Goal: Register for event/course

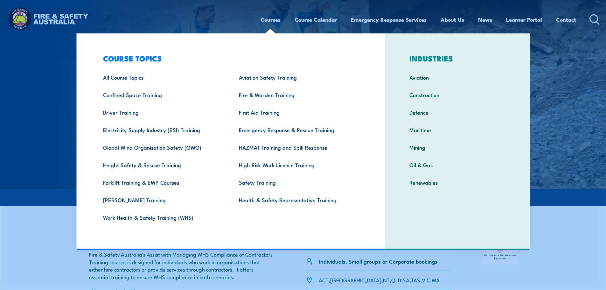
click at [275, 20] on link "Courses" at bounding box center [270, 19] width 20 height 17
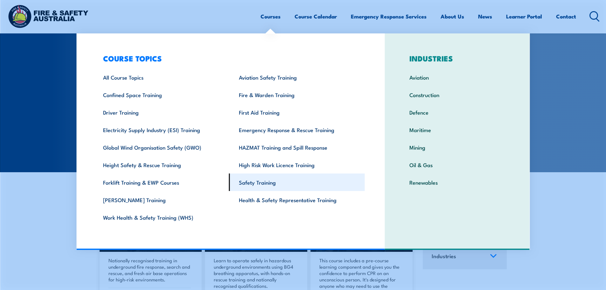
scroll to position [95, 0]
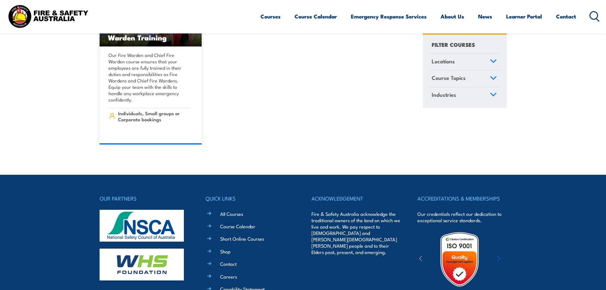
scroll to position [7408, 0]
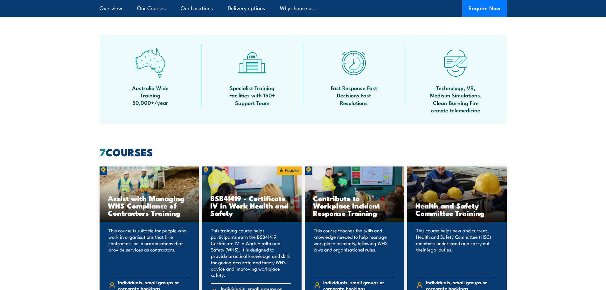
scroll to position [477, 0]
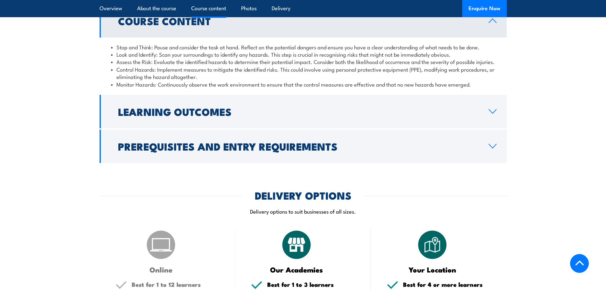
scroll to position [636, 0]
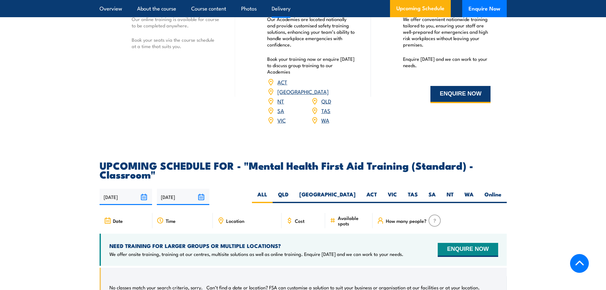
scroll to position [1017, 0]
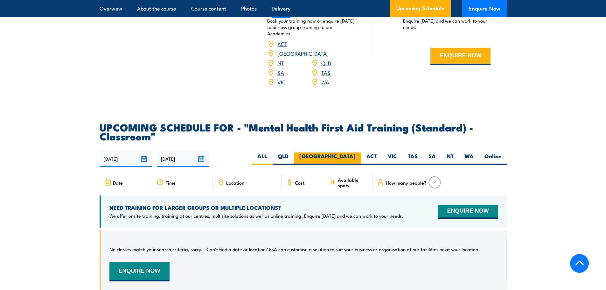
click at [342, 161] on label "[GEOGRAPHIC_DATA]" at bounding box center [327, 158] width 67 height 12
click at [355, 156] on input "[GEOGRAPHIC_DATA]" at bounding box center [357, 154] width 4 height 4
radio input "true"
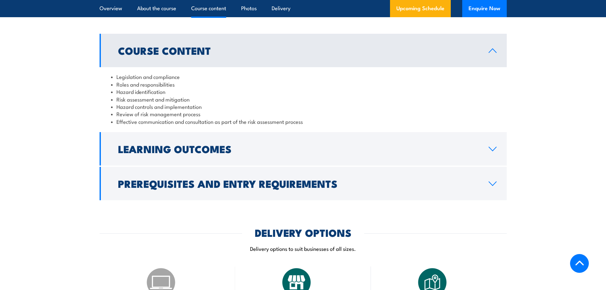
scroll to position [700, 0]
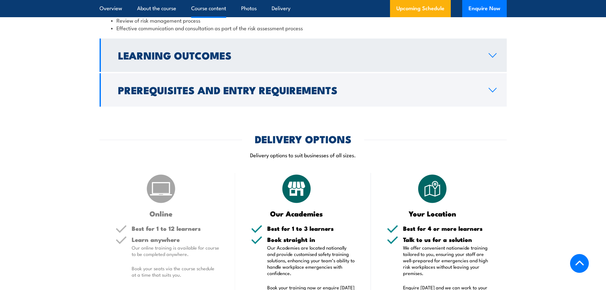
click at [373, 72] on link "Learning Outcomes" at bounding box center [303, 54] width 407 height 33
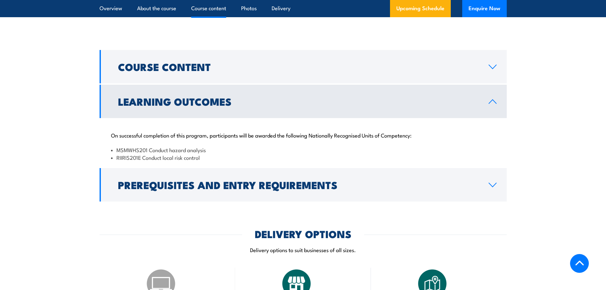
scroll to position [494, 0]
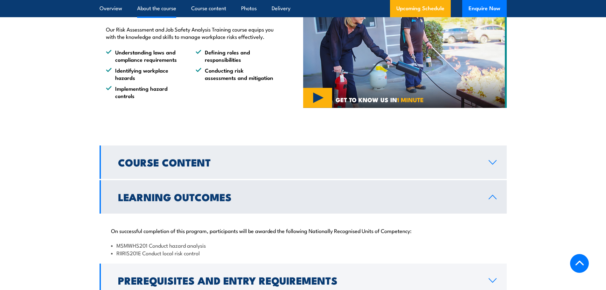
click at [415, 163] on link "Course Content" at bounding box center [303, 161] width 407 height 33
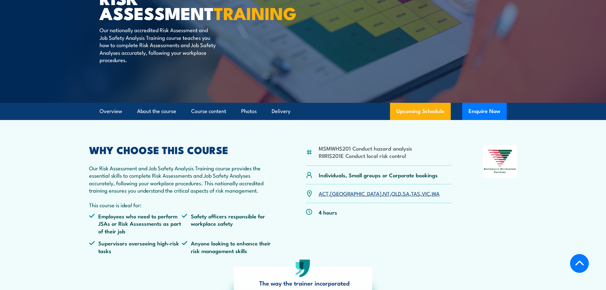
scroll to position [17, 0]
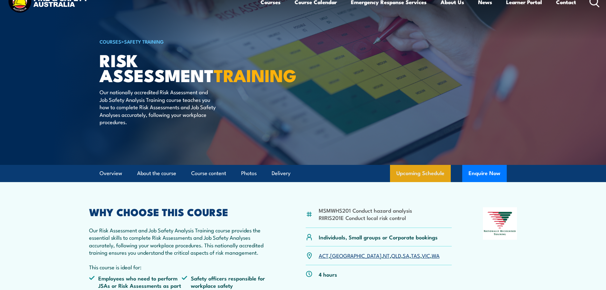
click at [420, 170] on link "Upcoming Schedule" at bounding box center [420, 173] width 61 height 17
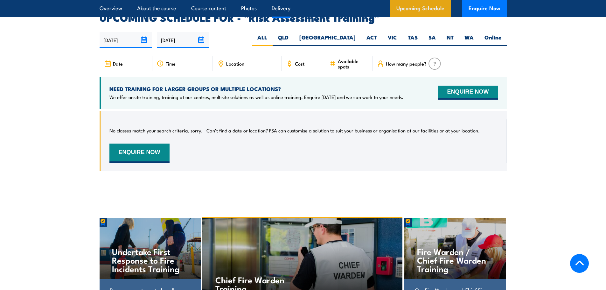
scroll to position [1086, 0]
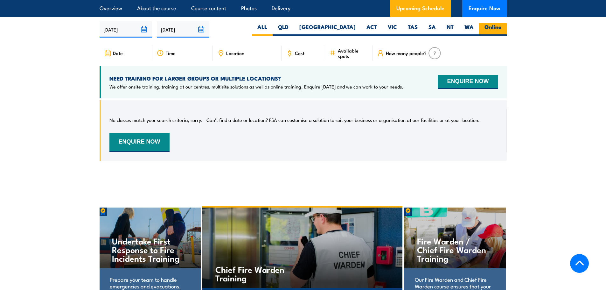
click at [492, 27] on label "Online" at bounding box center [493, 29] width 28 height 12
click at [501, 27] on input "Online" at bounding box center [503, 25] width 4 height 4
radio input "true"
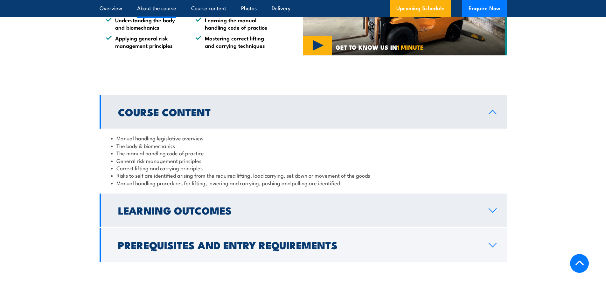
scroll to position [477, 0]
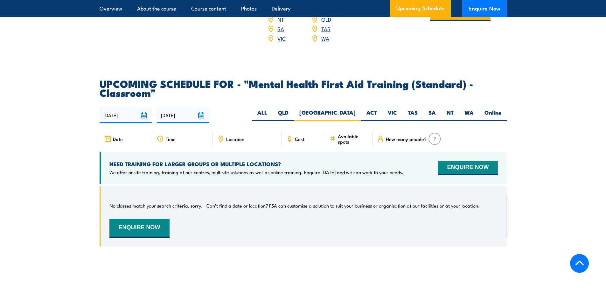
scroll to position [1050, 0]
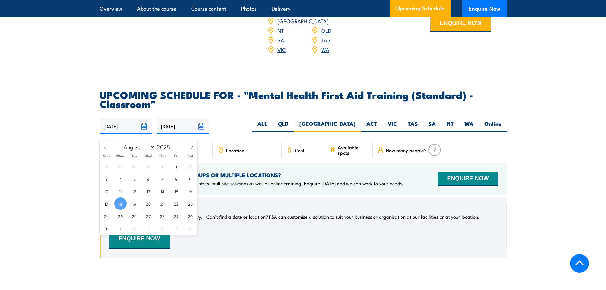
click at [145, 129] on input "[DATE]" at bounding box center [126, 126] width 52 height 16
click at [191, 144] on span at bounding box center [191, 148] width 11 height 17
select select "10"
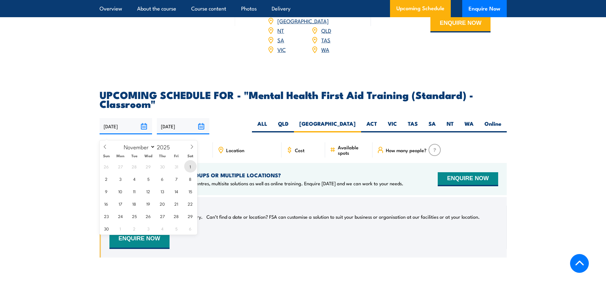
click at [192, 168] on span "1" at bounding box center [190, 166] width 12 height 12
type input "01/11/2025"
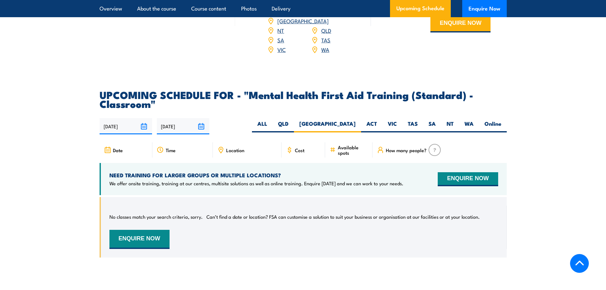
click at [199, 129] on input "[DATE]" at bounding box center [183, 126] width 52 height 16
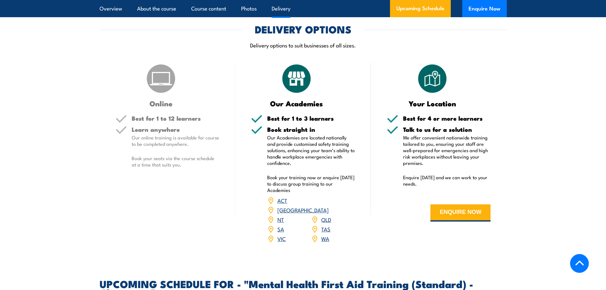
scroll to position [859, 0]
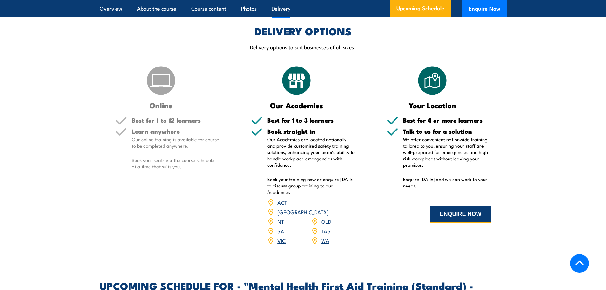
drag, startPoint x: 454, startPoint y: 231, endPoint x: 485, endPoint y: 228, distance: 31.2
click at [454, 223] on button "ENQUIRE NOW" at bounding box center [460, 214] width 60 height 17
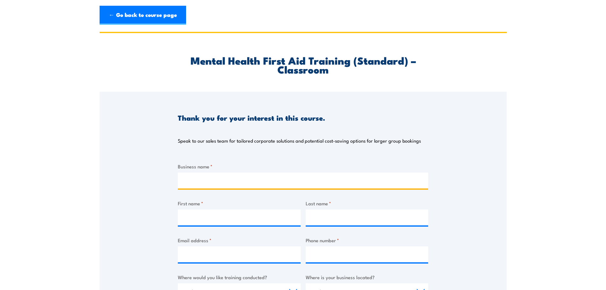
click at [372, 176] on input "Business name *" at bounding box center [303, 180] width 250 height 16
type input "Peak renewable"
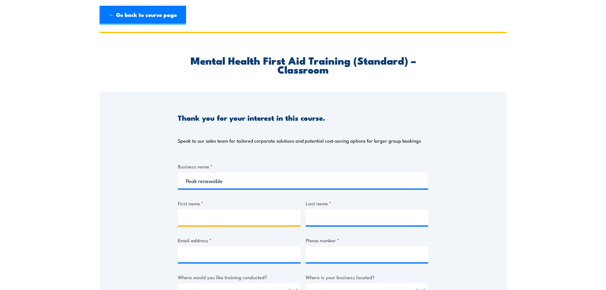
click at [262, 213] on input "First name *" at bounding box center [239, 217] width 123 height 16
type input "Paweena"
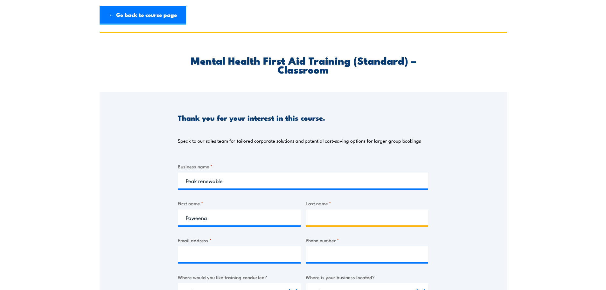
type input "Kongpeng"
select select "VIC"
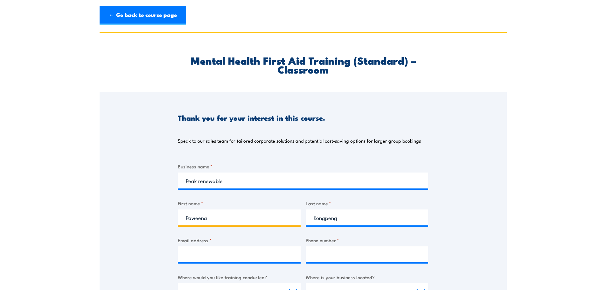
drag, startPoint x: 252, startPoint y: 217, endPoint x: 162, endPoint y: 214, distance: 90.0
click at [163, 214] on div "Thank you for your interest in this course. Speak to our sales team for tailore…" at bounding box center [303, 251] width 407 height 318
type input "MIa"
click at [193, 255] on input "Email address *" at bounding box center [239, 254] width 123 height 16
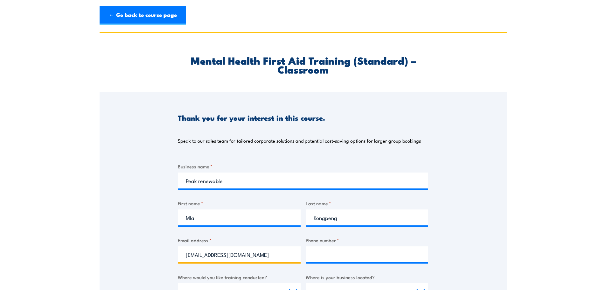
type input "mkongpeng@foresightgroupau.com"
click at [337, 255] on input "Phone number *" at bounding box center [367, 254] width 123 height 16
type input "0455942489"
click at [494, 242] on div "Thank you for your interest in this course. Speak to our sales team for tailore…" at bounding box center [303, 251] width 407 height 318
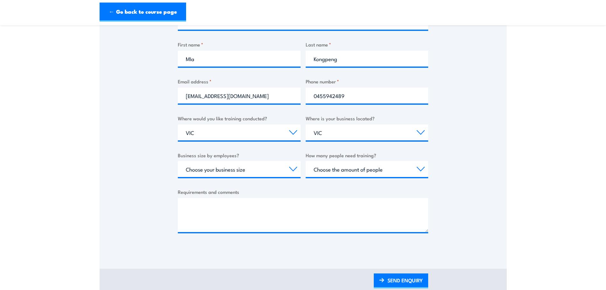
scroll to position [159, 0]
click at [245, 169] on select "Choose your business size 1 to 19 20 to 199 200+" at bounding box center [239, 169] width 123 height 16
select select "20 to 199"
click at [178, 161] on select "Choose your business size 1 to 19 20 to 199 200+" at bounding box center [239, 169] width 123 height 16
click at [346, 168] on select "Choose the amount of people 1 to 4 5 to 19 20+" at bounding box center [367, 169] width 123 height 16
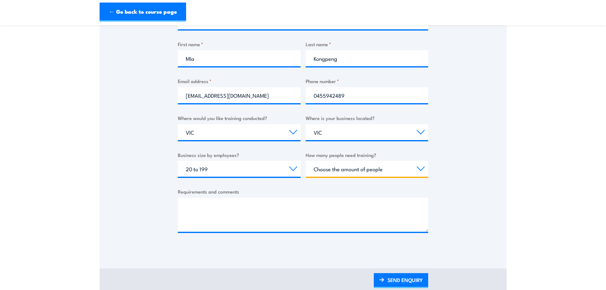
select select "5 to 19"
click at [306, 161] on select "Choose the amount of people 1 to 4 5 to 19 20+" at bounding box center [367, 169] width 123 height 16
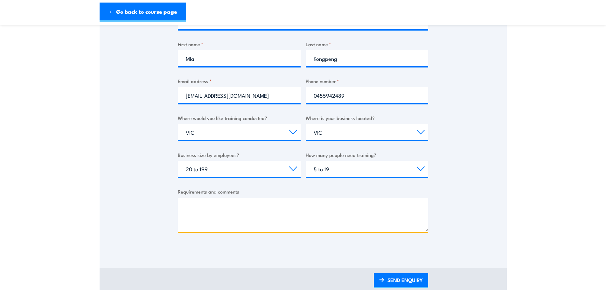
click at [342, 201] on textarea "Requirements and comments" at bounding box center [303, 214] width 250 height 34
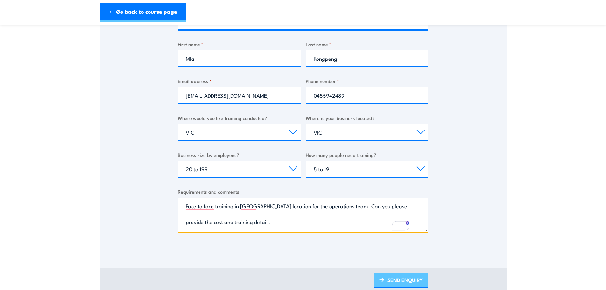
type textarea "Face to face training in Albury location for the operations team. Can you pleas…"
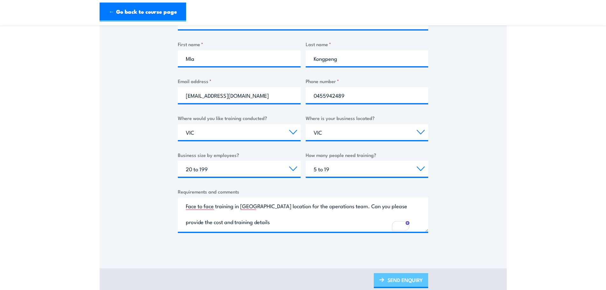
click at [403, 281] on link "SEND ENQUIRY" at bounding box center [401, 280] width 54 height 15
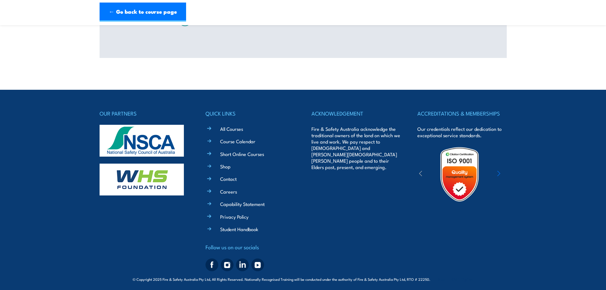
scroll to position [0, 0]
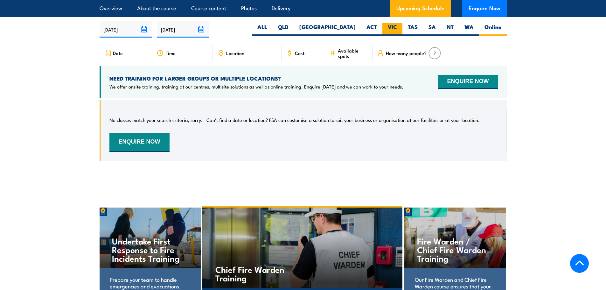
click at [389, 25] on label "VIC" at bounding box center [392, 29] width 20 height 12
click at [397, 25] on input "VIC" at bounding box center [399, 25] width 4 height 4
radio input "true"
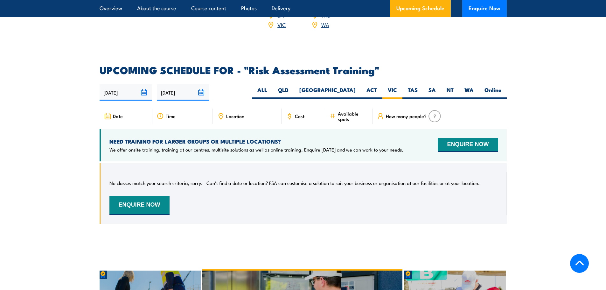
scroll to position [1023, 0]
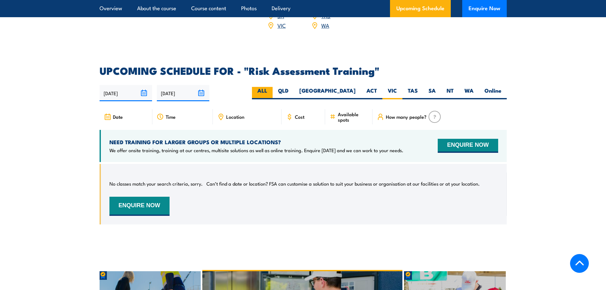
click at [272, 87] on label "ALL" at bounding box center [262, 93] width 21 height 12
click at [271, 87] on input "ALL" at bounding box center [269, 89] width 4 height 4
radio input "true"
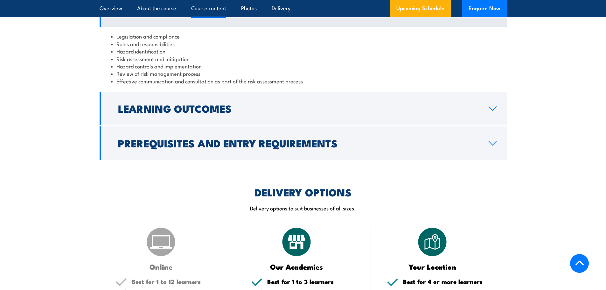
scroll to position [609, 0]
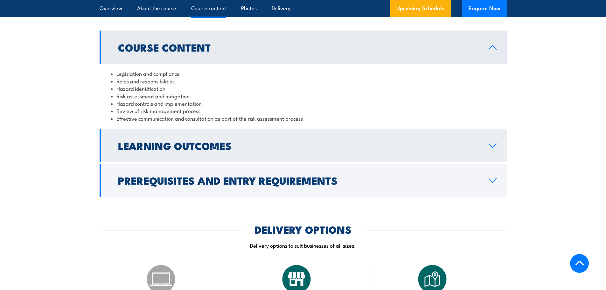
click at [439, 148] on link "Learning Outcomes" at bounding box center [303, 145] width 407 height 33
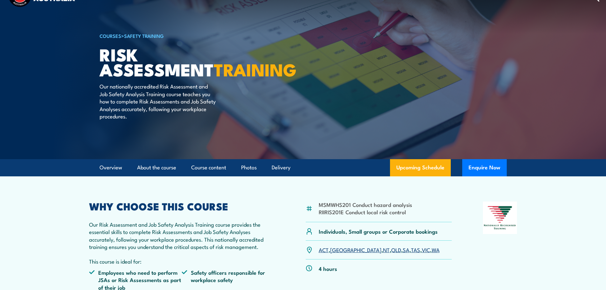
scroll to position [5, 0]
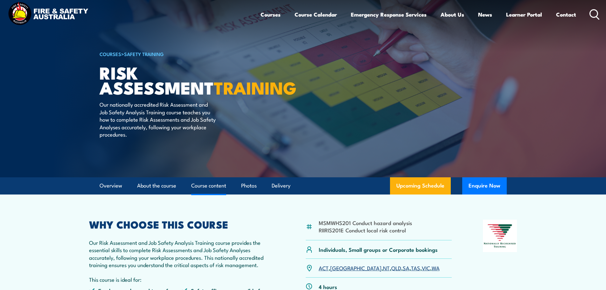
click at [206, 186] on link "Course content" at bounding box center [208, 185] width 35 height 17
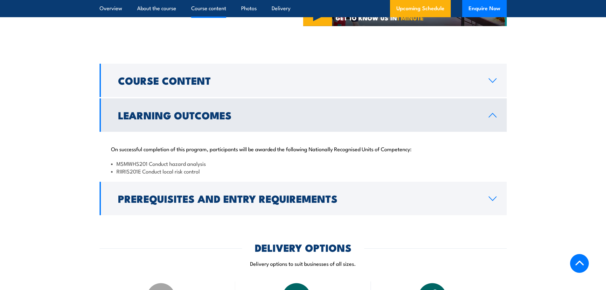
scroll to position [608, 0]
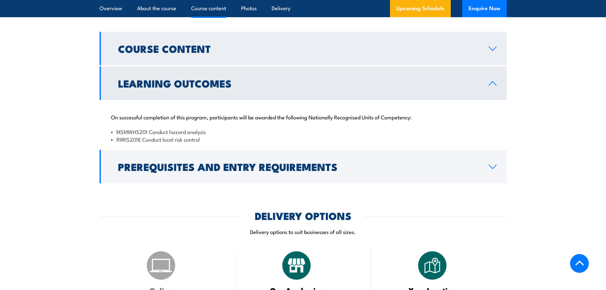
click at [248, 53] on h2 "Course Content" at bounding box center [298, 48] width 360 height 9
